Goal: Task Accomplishment & Management: Complete application form

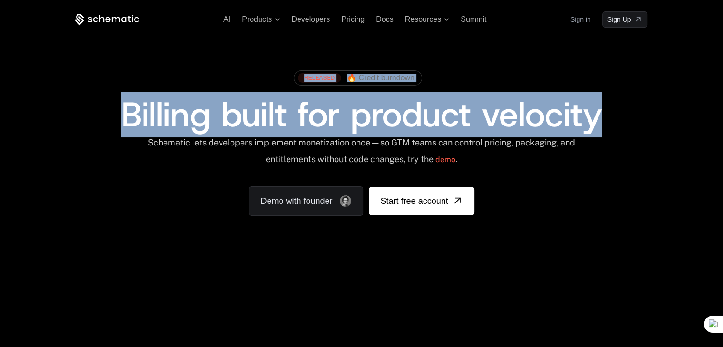
drag, startPoint x: 643, startPoint y: 121, endPoint x: 144, endPoint y: 93, distance: 498.9
click at [149, 97] on div "Billing built for product velocity" at bounding box center [361, 114] width 572 height 34
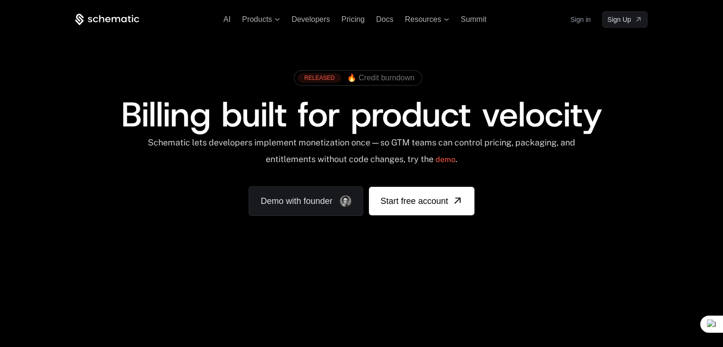
drag, startPoint x: 521, startPoint y: 172, endPoint x: 554, endPoint y: 161, distance: 34.4
click at [521, 171] on div "RELEASED 🔥 Credit burndown Billing built for product velocity Schematic lets de…" at bounding box center [361, 141] width 572 height 150
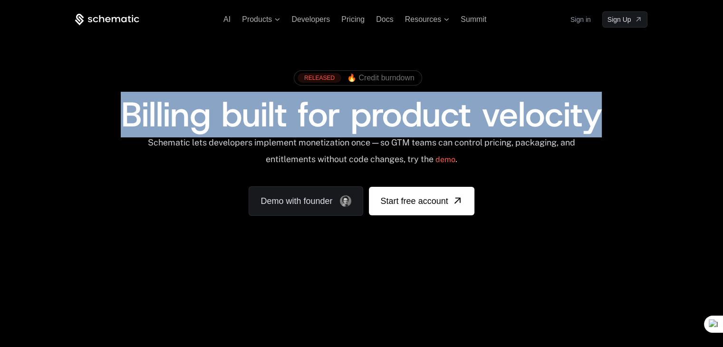
drag, startPoint x: 531, startPoint y: 127, endPoint x: 114, endPoint y: 125, distance: 416.8
click at [114, 125] on div "Billing built for product velocity" at bounding box center [361, 114] width 572 height 34
copy span "Billing built for product velocity"
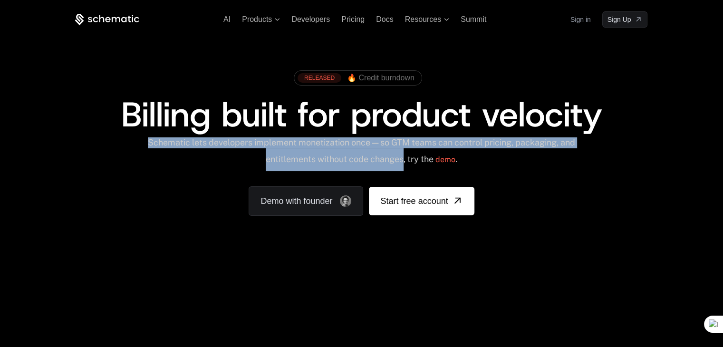
drag, startPoint x: 413, startPoint y: 162, endPoint x: 147, endPoint y: 142, distance: 266.0
click at [147, 142] on div "Schematic lets developers implement monetization once — so GTM teams can contro…" at bounding box center [361, 154] width 429 height 34
copy div "Schematic lets developers implement monetization once — so GTM teams can contro…"
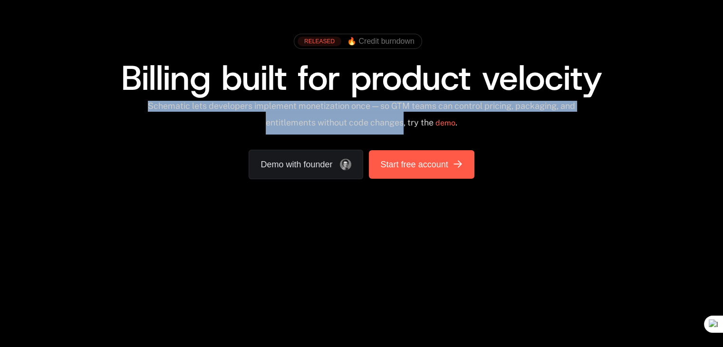
scroll to position [48, 0]
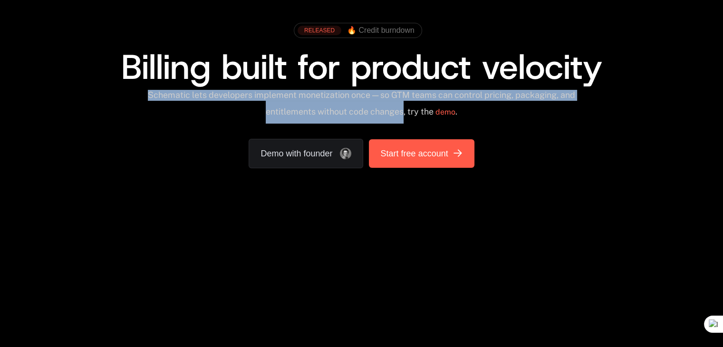
click at [423, 162] on link "Start free account" at bounding box center [421, 153] width 105 height 29
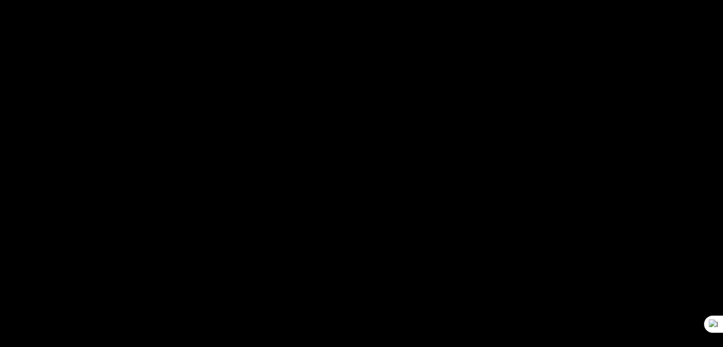
scroll to position [0, 0]
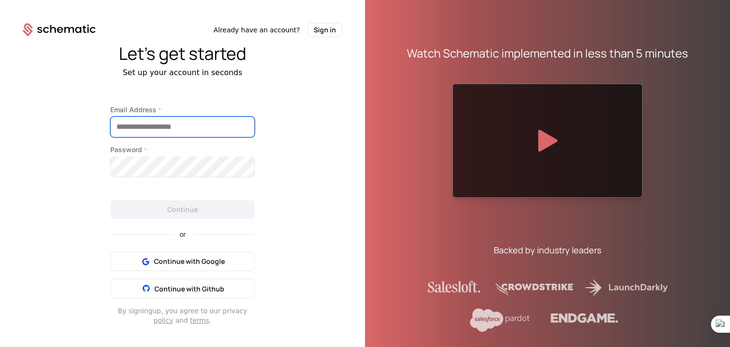
click at [148, 120] on input "Email Address *" at bounding box center [183, 127] width 144 height 20
type input "*"
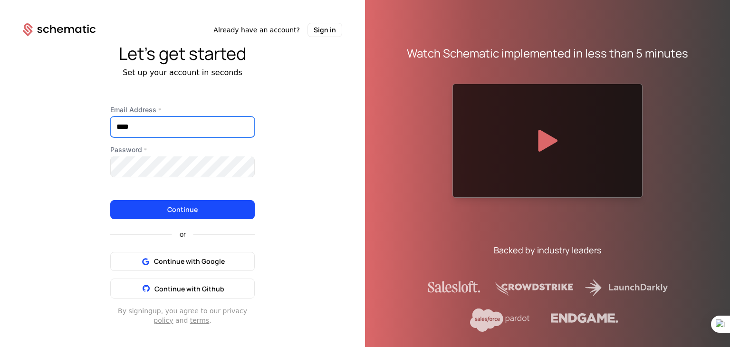
type input "**********"
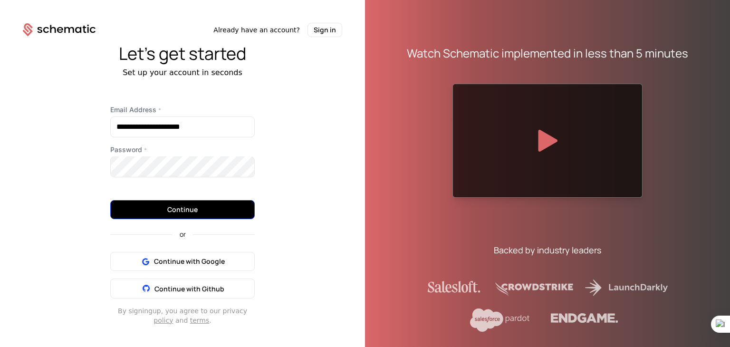
click at [169, 210] on button "Continue" at bounding box center [182, 209] width 144 height 19
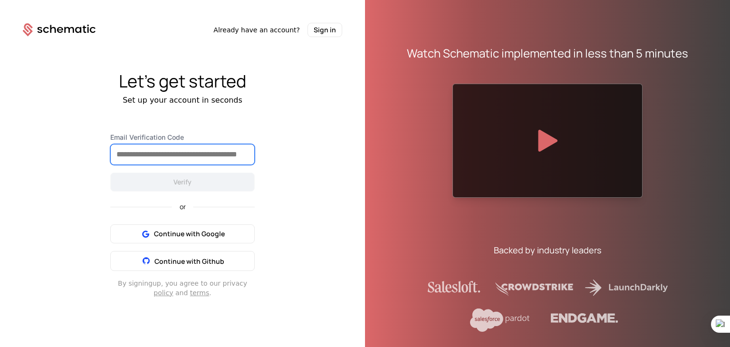
click at [144, 153] on input "Email Verification Code" at bounding box center [183, 154] width 144 height 20
paste input "******"
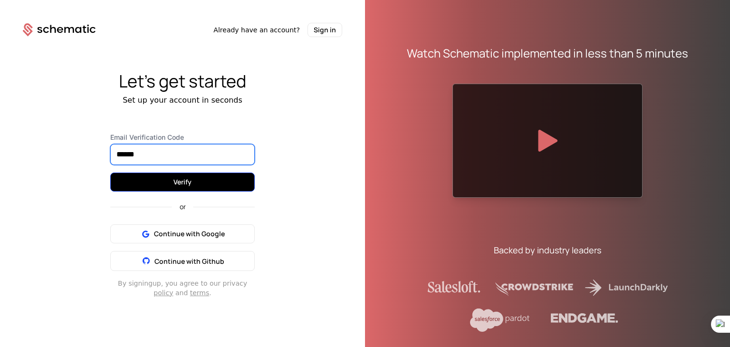
type input "******"
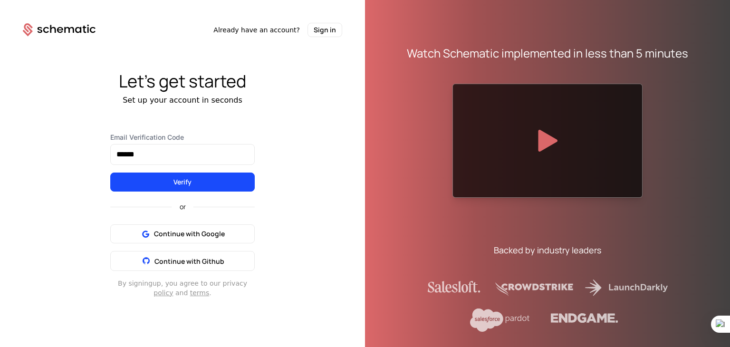
drag, startPoint x: 139, startPoint y: 175, endPoint x: 89, endPoint y: 223, distance: 69.6
click at [140, 175] on button "Verify" at bounding box center [182, 182] width 144 height 19
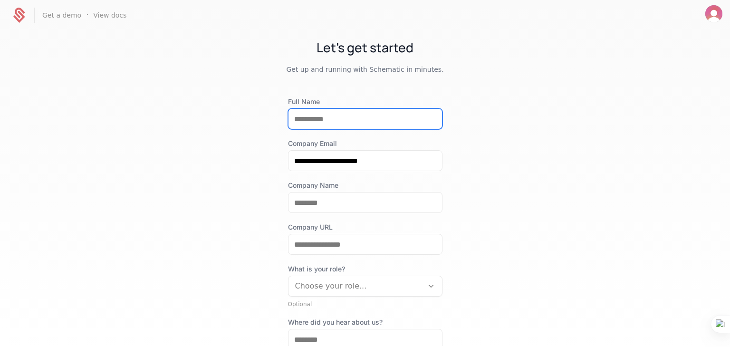
click at [375, 118] on input "Full Name" at bounding box center [366, 119] width 154 height 20
type input "**********"
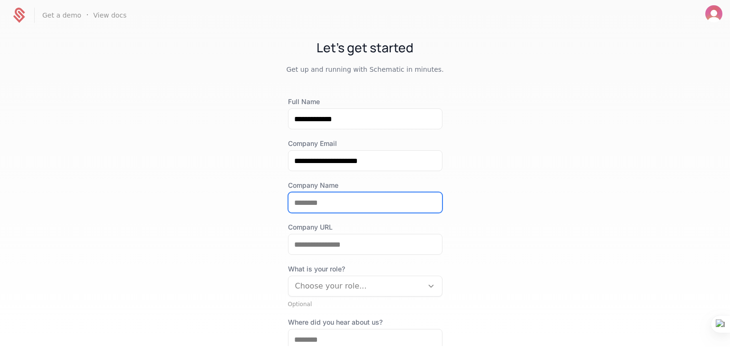
scroll to position [48, 0]
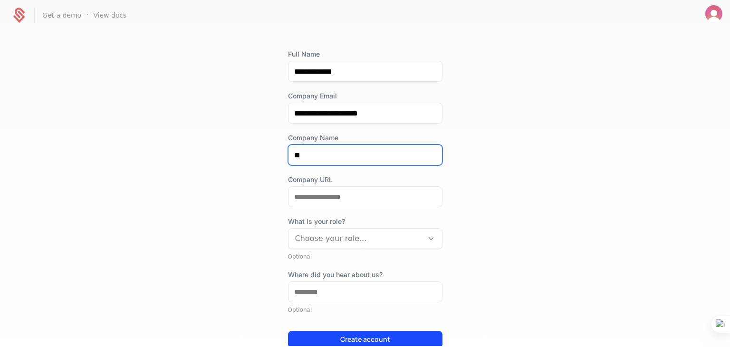
type input "*"
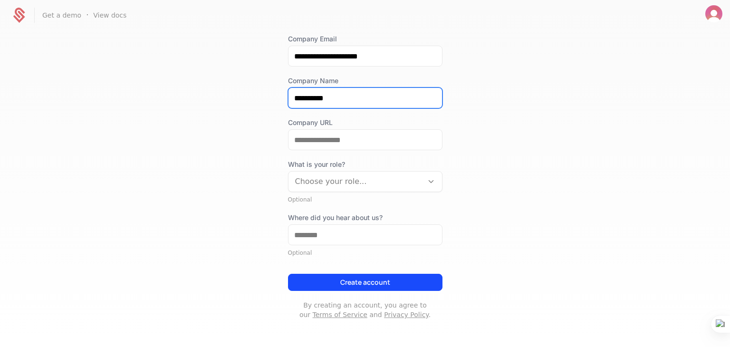
type input "**********"
click at [376, 189] on div "Choose your role..." at bounding box center [356, 181] width 135 height 17
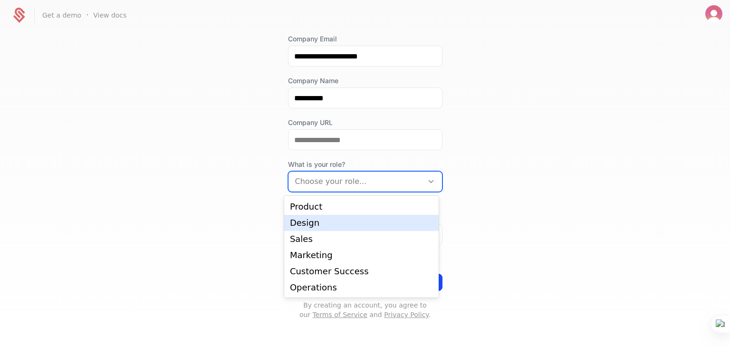
scroll to position [0, 0]
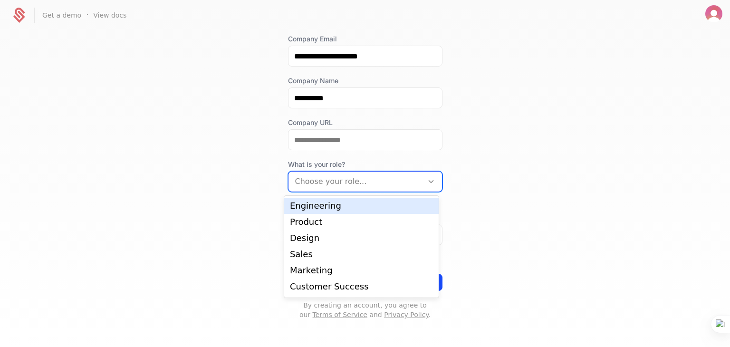
click at [334, 206] on div "Engineering" at bounding box center [361, 206] width 143 height 9
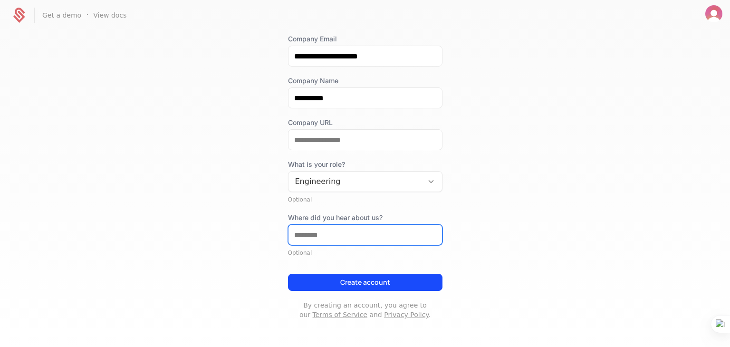
click at [370, 240] on input "Where did you hear about us?" at bounding box center [366, 235] width 154 height 20
type input "*******"
click at [390, 287] on button "Create account" at bounding box center [365, 282] width 154 height 17
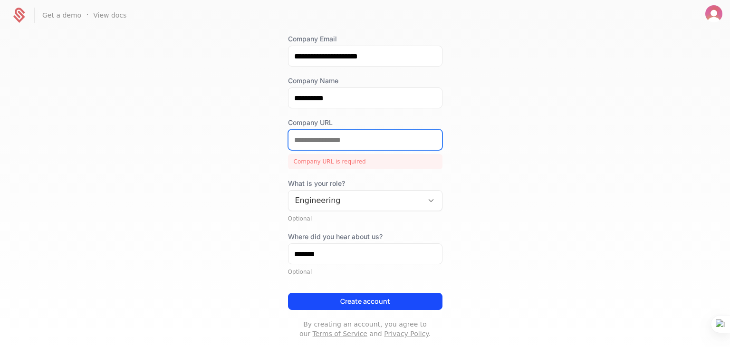
click at [354, 143] on input "Company URL" at bounding box center [366, 140] width 154 height 20
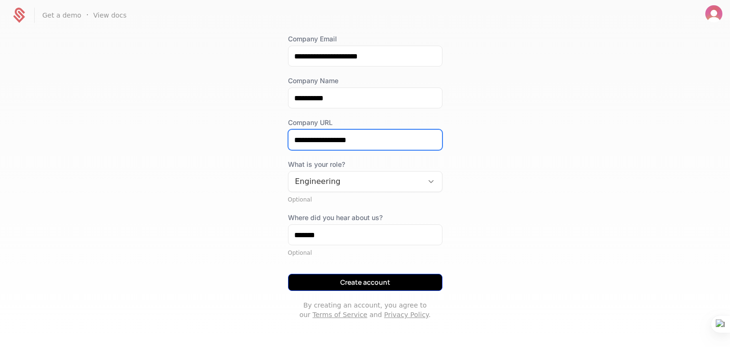
type input "**********"
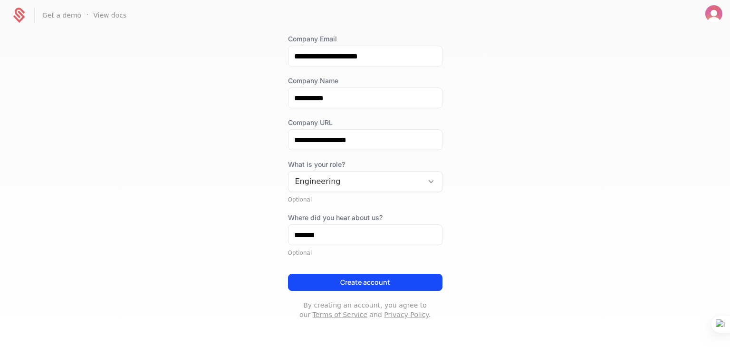
drag, startPoint x: 387, startPoint y: 285, endPoint x: 282, endPoint y: 288, distance: 104.6
click at [386, 284] on button "Create account" at bounding box center [365, 282] width 154 height 17
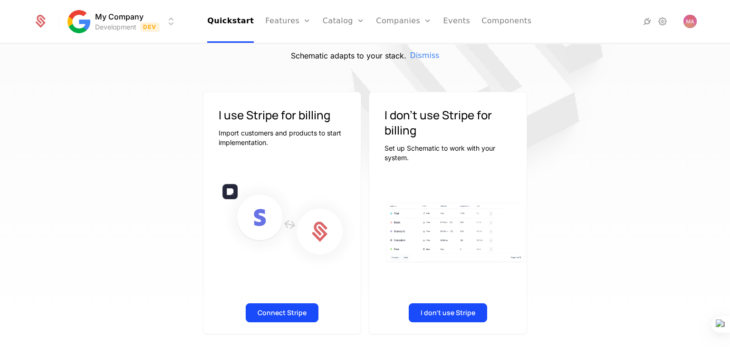
scroll to position [59, 0]
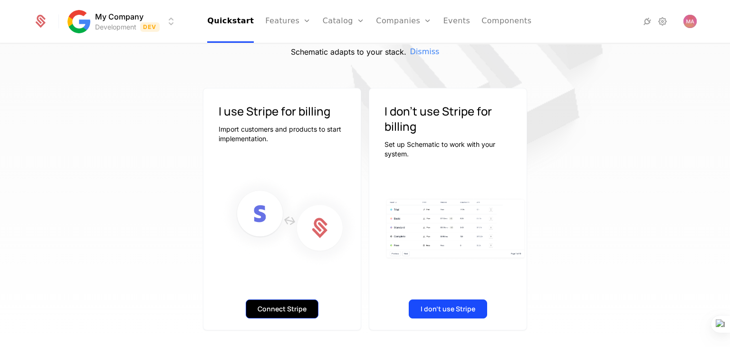
click at [292, 301] on button "Connect Stripe" at bounding box center [282, 308] width 73 height 19
